Goal: Browse casually: Explore the website without a specific task or goal

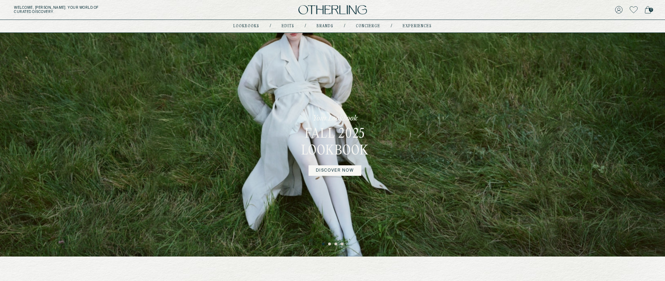
click at [344, 171] on link "DISCOVER NOW" at bounding box center [335, 171] width 52 height 10
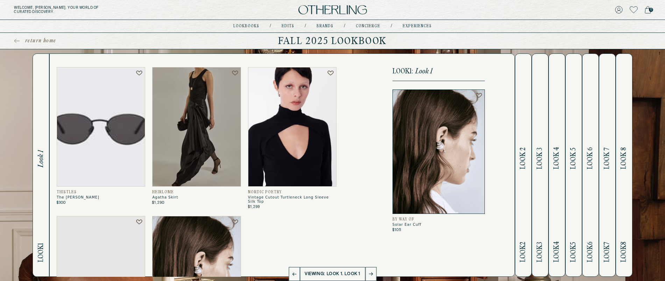
click at [525, 174] on h2 "Look 2 Look 2" at bounding box center [523, 165] width 8 height 223
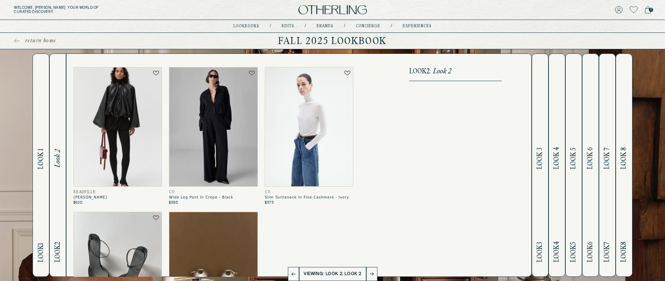
click at [541, 164] on span "Look 3" at bounding box center [540, 159] width 8 height 22
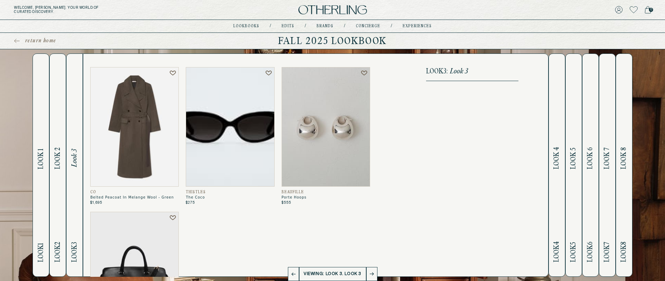
click at [555, 163] on button "Look 4 Look 4" at bounding box center [557, 166] width 17 height 224
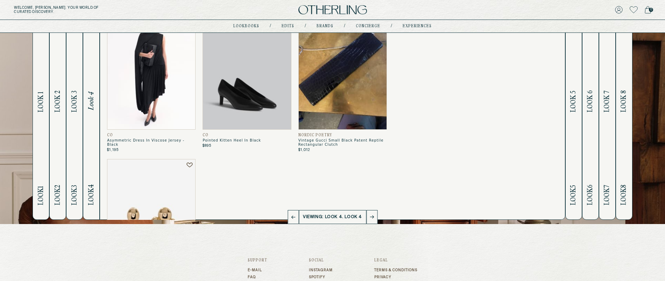
scroll to position [57, 0]
click at [578, 91] on span "Look 5" at bounding box center [574, 101] width 8 height 22
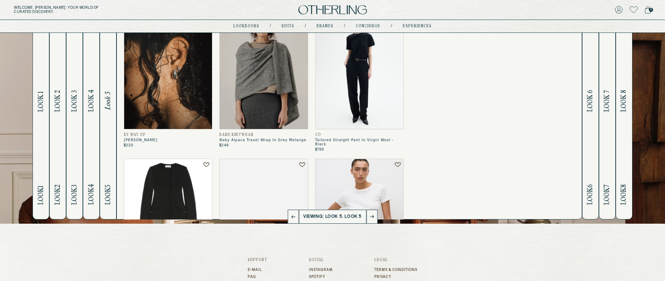
scroll to position [0, 0]
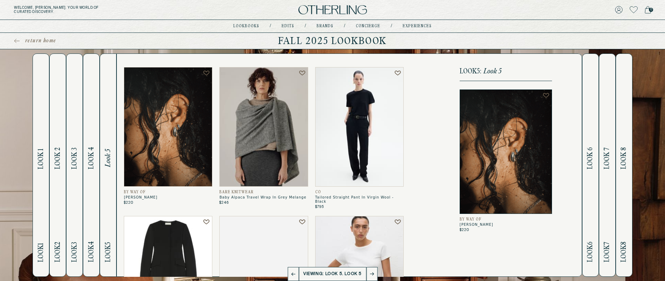
click at [37, 161] on span "Look 1" at bounding box center [41, 159] width 8 height 21
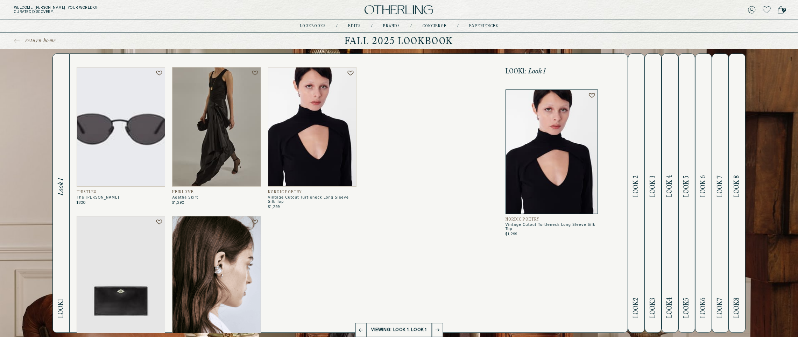
scroll to position [63, 0]
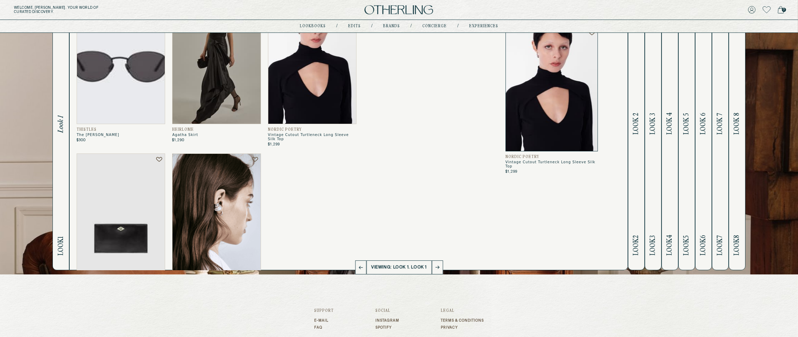
click at [640, 122] on span "Look 2" at bounding box center [636, 124] width 8 height 22
